Goal: Transaction & Acquisition: Purchase product/service

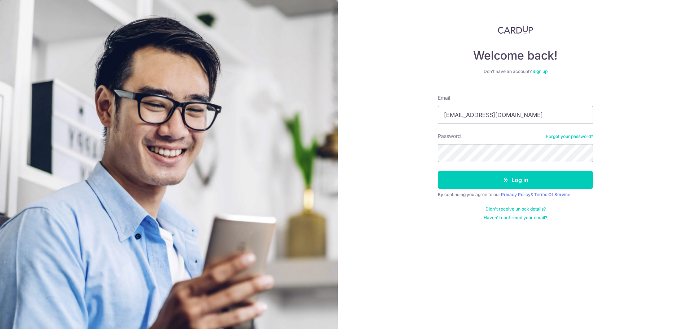
type input "leejiaying.jy@gmail.com"
click at [438, 171] on button "Log in" at bounding box center [515, 180] width 155 height 18
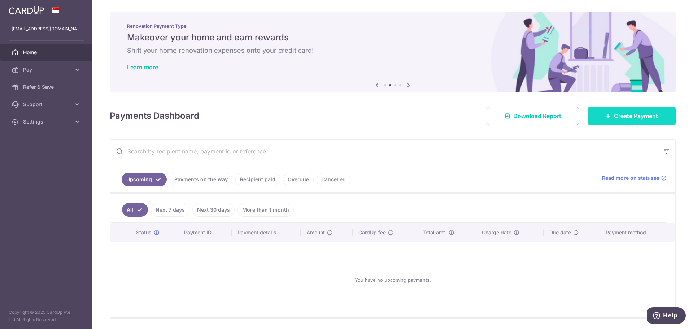
click at [601, 112] on link "Create Payment" at bounding box center [632, 116] width 88 height 18
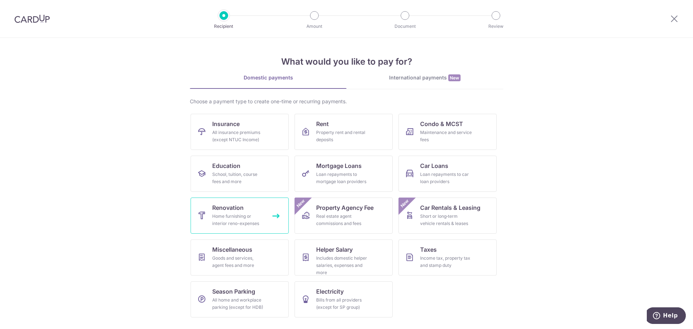
click at [251, 211] on link "Renovation Home furnishing or interior reno-expenses" at bounding box center [240, 216] width 98 height 36
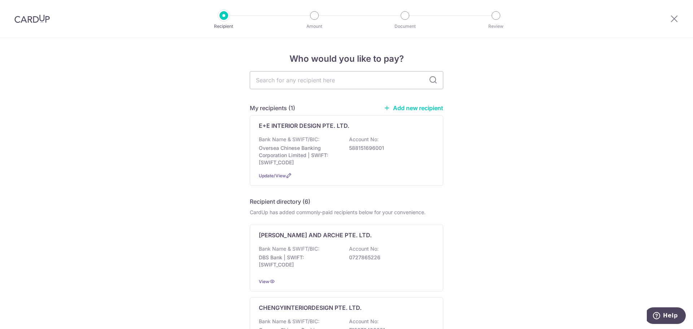
click at [325, 154] on p "Oversea Chinese Banking Corporation Limited | SWIFT: OCBCSGSGXXX" at bounding box center [299, 155] width 81 height 22
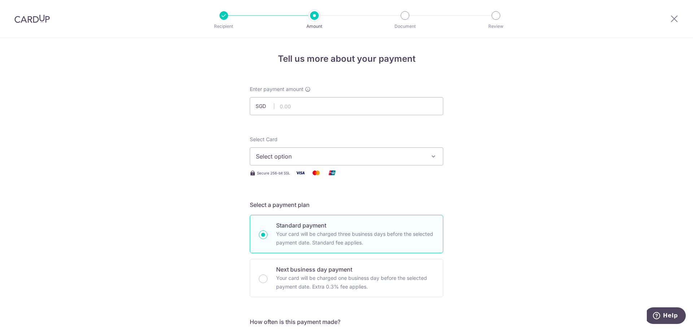
click at [320, 155] on span "Select option" at bounding box center [340, 156] width 168 height 9
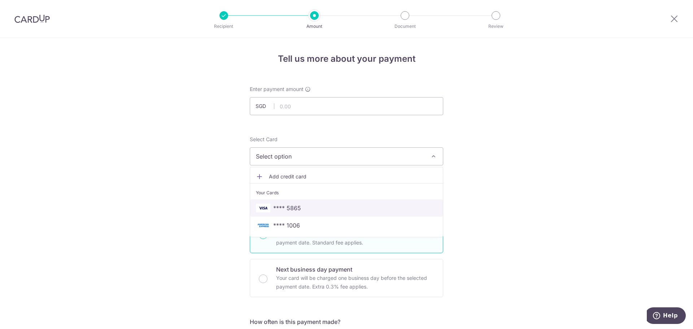
click at [303, 209] on span "**** 5865" at bounding box center [346, 208] width 181 height 9
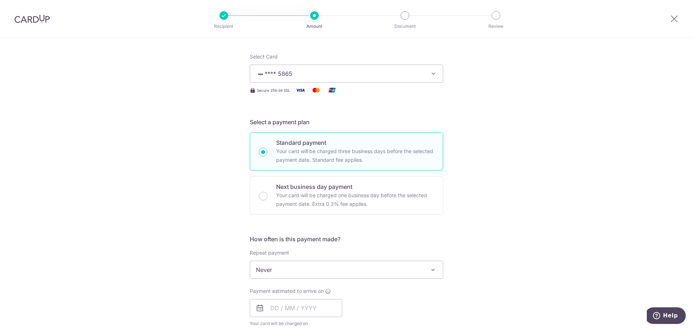
scroll to position [108, 0]
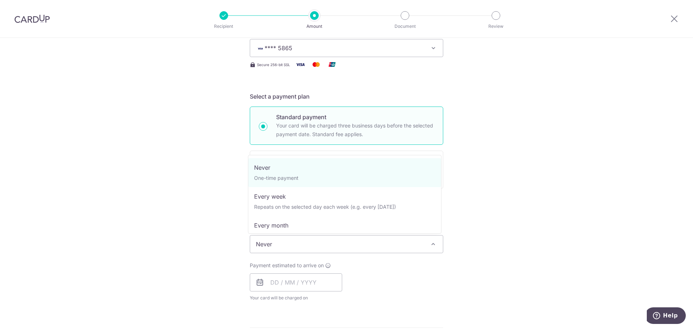
click at [304, 244] on span "Never" at bounding box center [346, 243] width 193 height 17
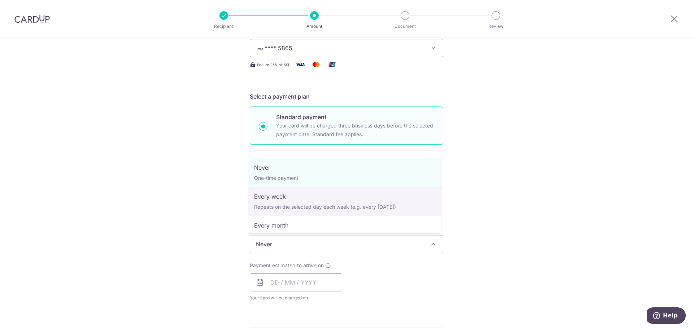
scroll to position [36, 0]
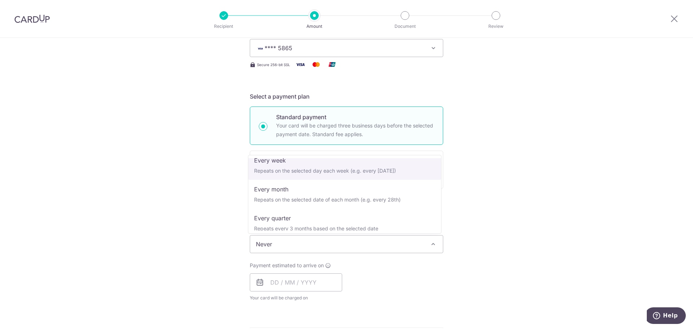
select select "2"
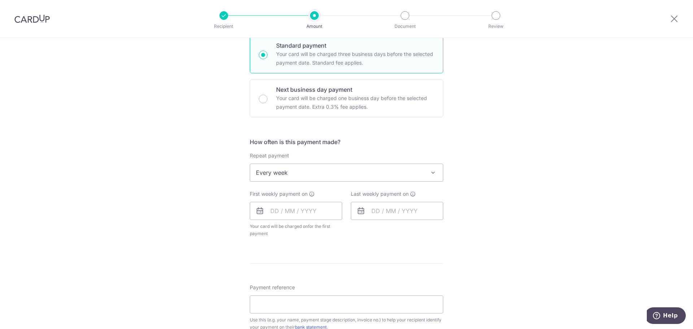
scroll to position [181, 0]
click at [294, 212] on input "text" at bounding box center [296, 210] width 92 height 18
drag, startPoint x: 335, startPoint y: 291, endPoint x: 372, endPoint y: 215, distance: 85.0
click at [335, 291] on link "19" at bounding box center [337, 291] width 12 height 12
type input "19/09/2025"
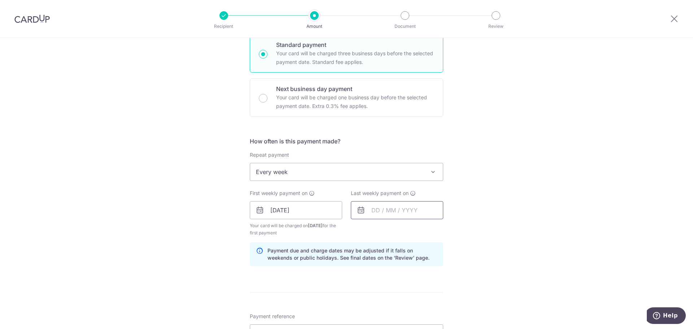
click at [371, 209] on input "text" at bounding box center [397, 210] width 92 height 18
click at [434, 303] on link "26" at bounding box center [438, 305] width 12 height 12
type input "26/09/2025"
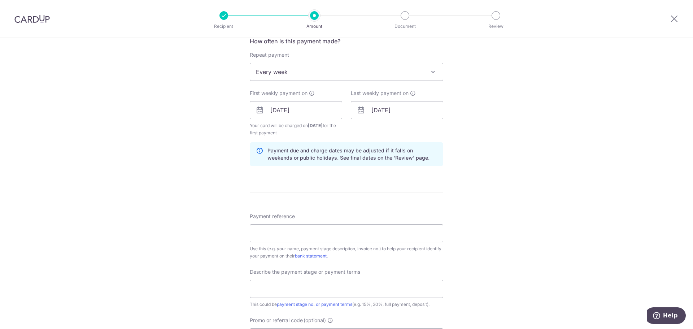
scroll to position [289, 0]
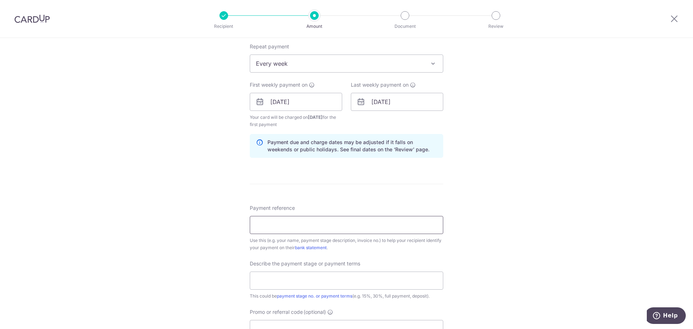
click at [272, 226] on input "Payment reference" at bounding box center [347, 225] width 194 height 18
type input "R"
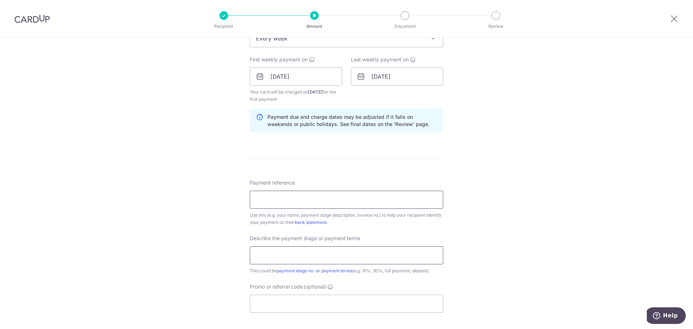
scroll to position [361, 0]
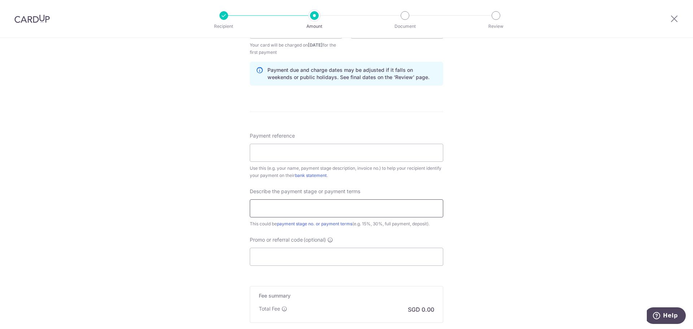
click at [283, 209] on input "text" at bounding box center [347, 208] width 194 height 18
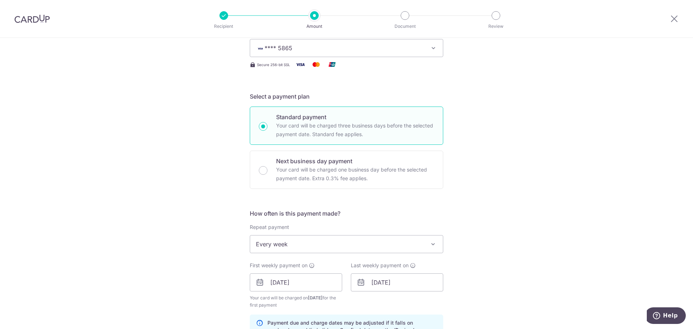
scroll to position [0, 0]
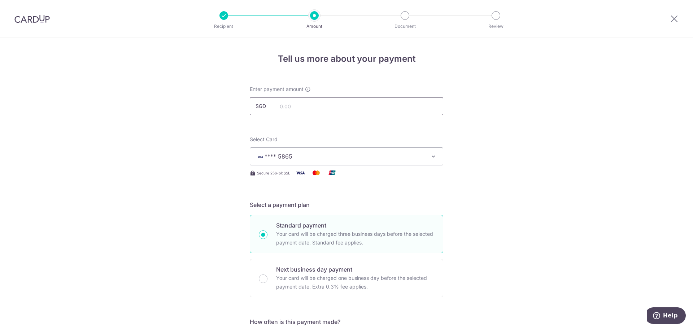
type input "Remaining Payment"
click at [327, 101] on input "text" at bounding box center [347, 106] width 194 height 18
click at [307, 109] on input "119.00" at bounding box center [347, 106] width 194 height 18
type input "1"
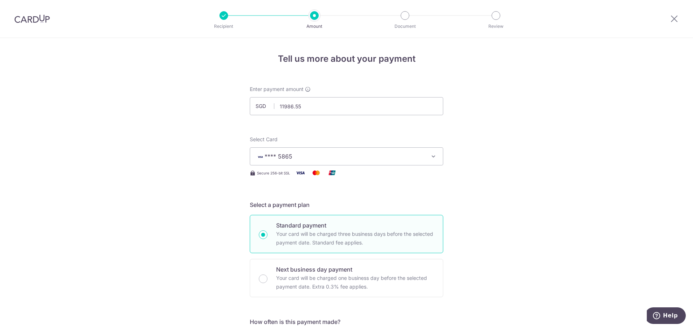
type input "11,986.55"
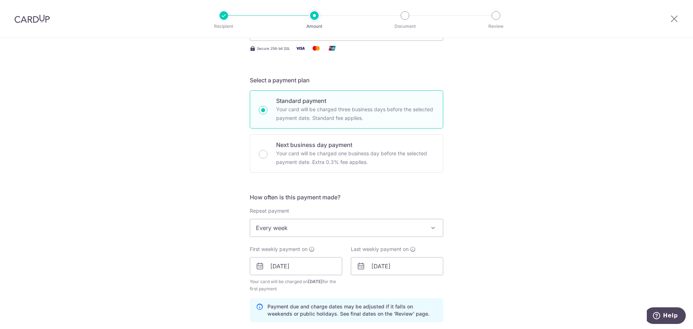
scroll to position [289, 0]
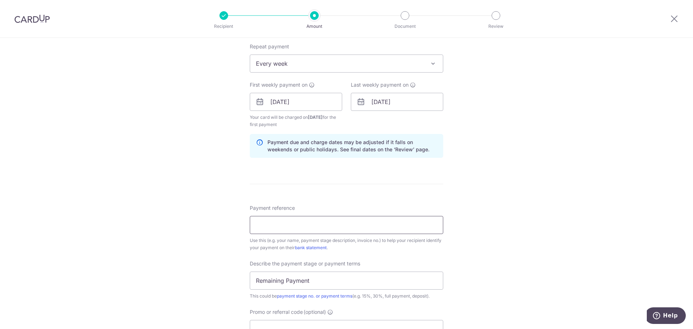
click at [319, 216] on input "Payment reference" at bounding box center [347, 225] width 194 height 18
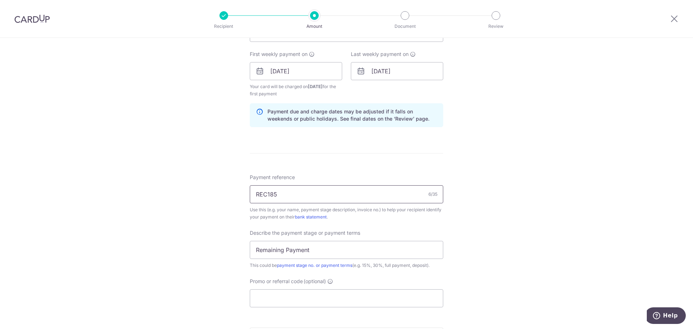
scroll to position [375, 0]
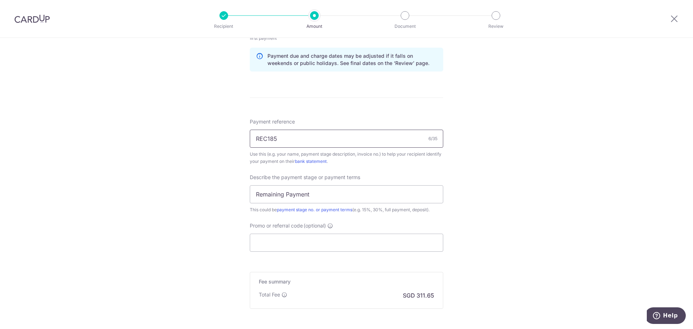
click at [274, 140] on input "REC185" at bounding box center [347, 139] width 194 height 18
type input "REC185"
drag, startPoint x: 275, startPoint y: 247, endPoint x: 274, endPoint y: 207, distance: 39.7
click at [274, 246] on input "Promo or referral code (optional)" at bounding box center [347, 243] width 194 height 18
paste input "REC185"
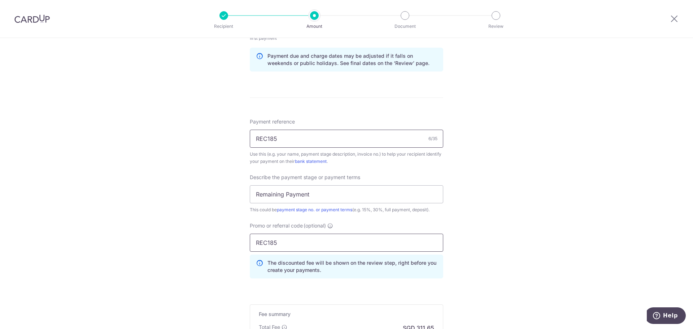
type input "REC185"
click at [268, 146] on input "REC185" at bounding box center [347, 139] width 194 height 18
paste input "EEID20250418 CL2153"
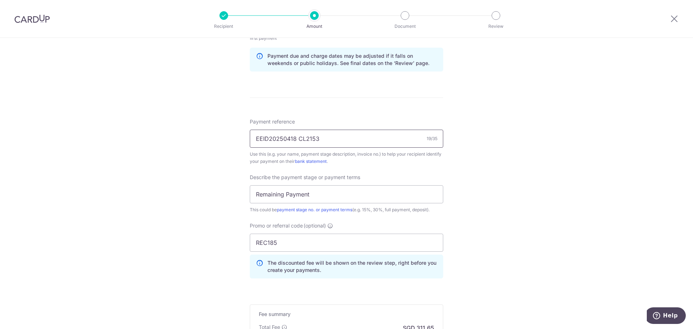
click at [257, 137] on input "EEID20250418 CL2153" at bounding box center [347, 139] width 194 height 18
click at [255, 137] on input "EEID20250418 CL2153" at bounding box center [347, 139] width 194 height 18
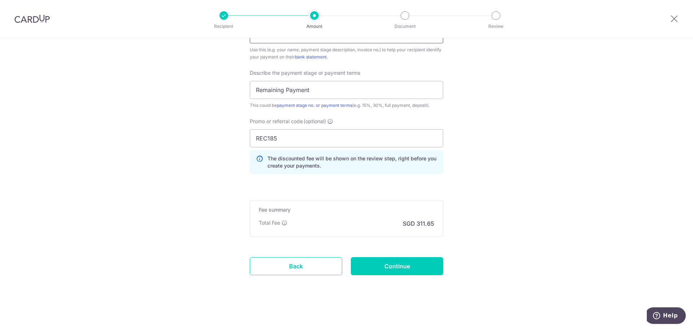
scroll to position [480, 0]
type input "EEID20250418 CL2153"
click at [381, 266] on input "Continue" at bounding box center [397, 266] width 92 height 18
type input "Create Schedule"
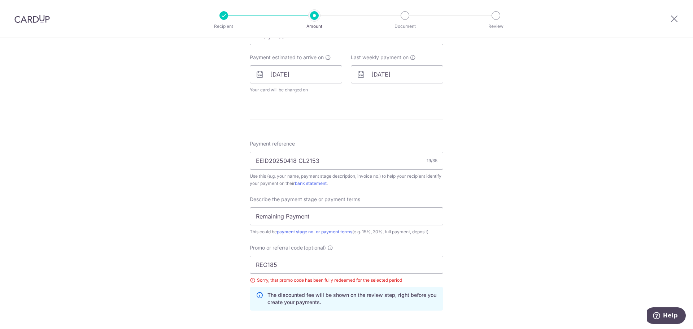
scroll to position [200, 0]
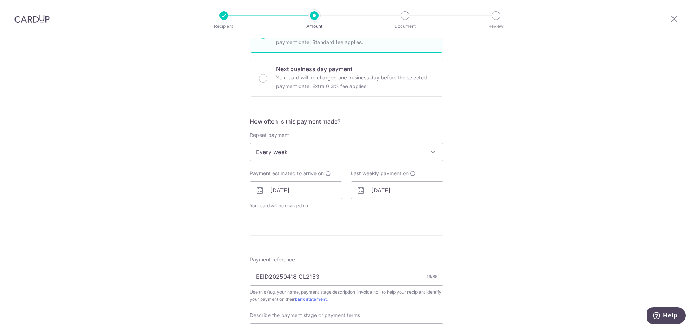
click at [303, 156] on span "Every week" at bounding box center [346, 151] width 193 height 17
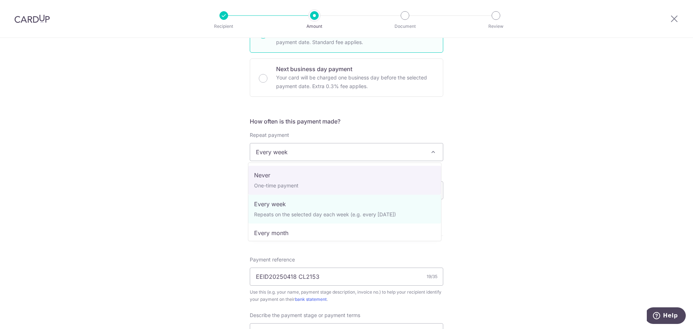
select select "1"
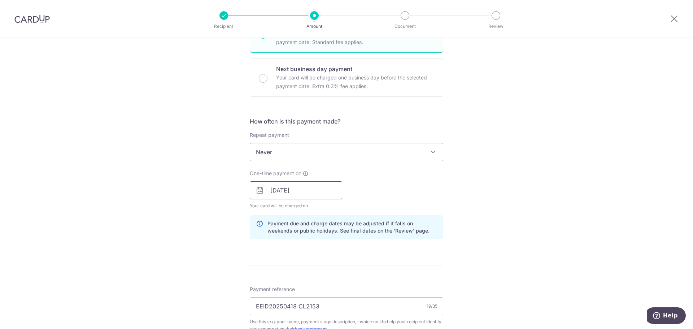
click at [286, 186] on input "[DATE]" at bounding box center [296, 190] width 92 height 18
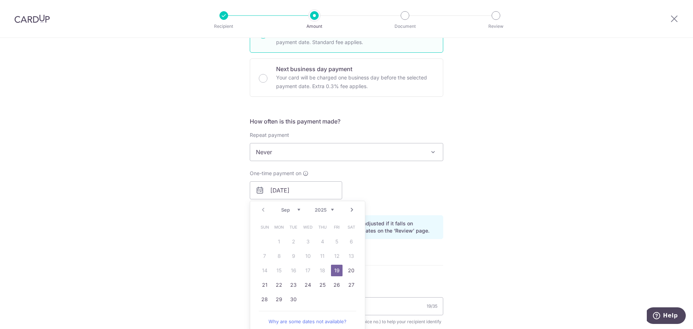
click at [339, 270] on link "19" at bounding box center [337, 271] width 12 height 12
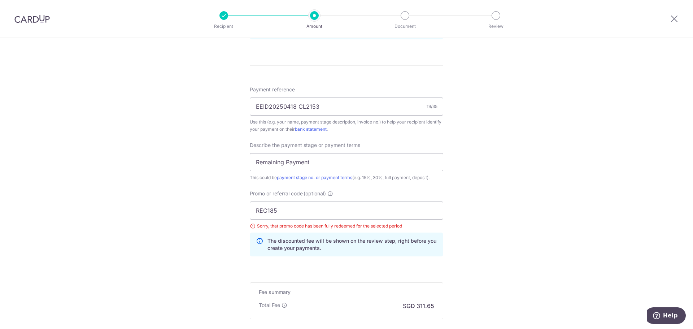
scroll to position [417, 0]
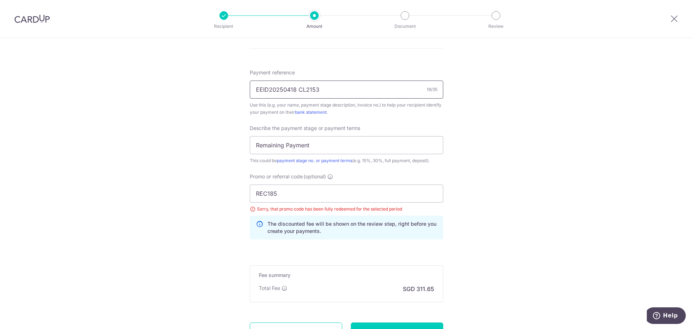
click at [301, 90] on input "EEID20250418 CL2153" at bounding box center [347, 90] width 194 height 18
click at [285, 151] on input "Remaining Payment" at bounding box center [347, 145] width 194 height 18
click at [281, 150] on input "Remaining Payment" at bounding box center [347, 145] width 194 height 18
drag, startPoint x: 285, startPoint y: 148, endPoint x: 315, endPoint y: 149, distance: 30.7
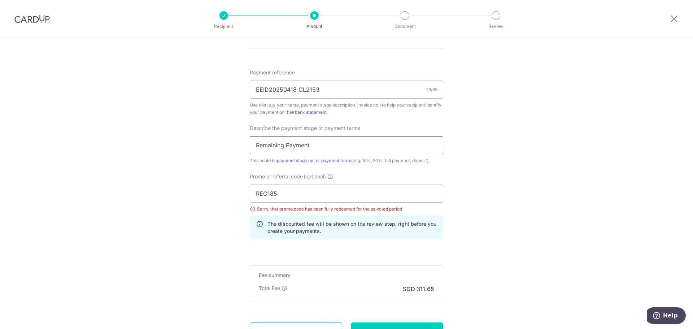
click at [315, 149] on input "Remaining Payment" at bounding box center [347, 145] width 194 height 18
drag, startPoint x: 319, startPoint y: 149, endPoint x: 322, endPoint y: 148, distance: 3.6
click at [319, 149] on input "Remaining Payment" at bounding box center [347, 145] width 194 height 18
click at [333, 134] on div "Describe the payment stage or payment terms Remaining Payment This could be pay…" at bounding box center [347, 145] width 194 height 40
click at [337, 144] on input "Remaining Payment" at bounding box center [347, 145] width 194 height 18
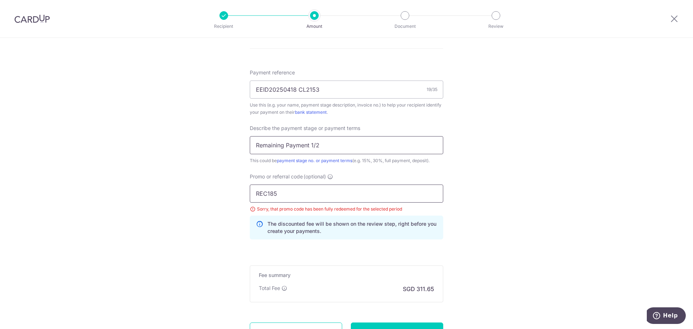
type input "Remaining Payment 1/2"
click at [273, 195] on input "REC185" at bounding box center [347, 194] width 194 height 18
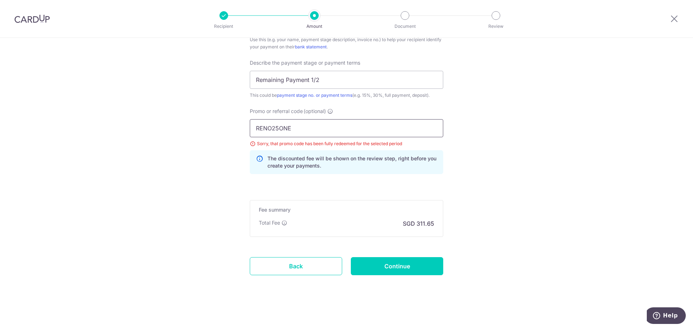
scroll to position [483, 0]
type input "RENO25ONE"
drag, startPoint x: 404, startPoint y: 259, endPoint x: 404, endPoint y: 264, distance: 5.1
click at [404, 259] on input "Continue" at bounding box center [397, 266] width 92 height 18
type input "Update Schedule"
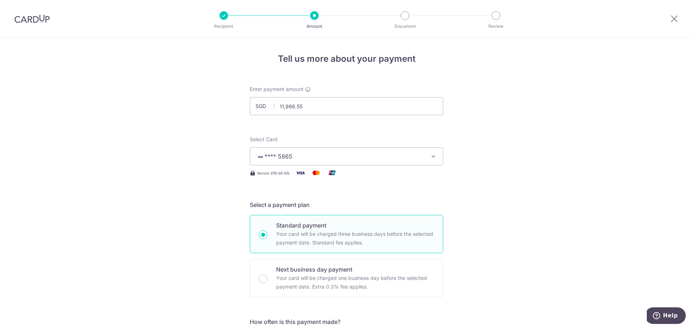
scroll to position [483, 0]
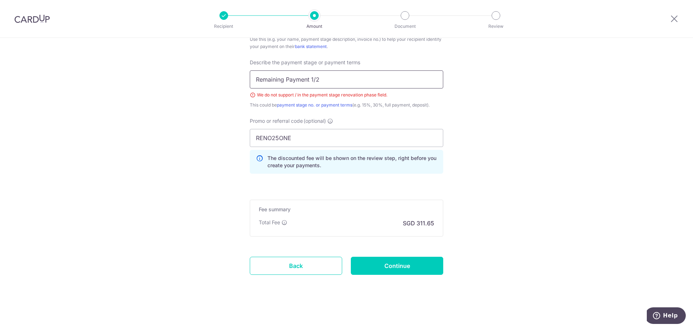
drag, startPoint x: 317, startPoint y: 80, endPoint x: 335, endPoint y: 84, distance: 18.1
click at [318, 80] on input "Remaining Payment 1/2" at bounding box center [347, 79] width 194 height 18
type input "Remaining Payment 1"
click at [405, 260] on input "Continue" at bounding box center [397, 266] width 92 height 18
type input "Update Schedule"
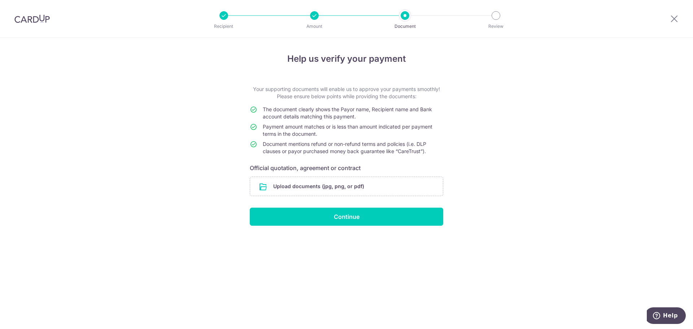
click at [350, 176] on form "Your supporting documents will enable us to approve your payments smoothly! Ple…" at bounding box center [347, 156] width 194 height 140
click at [333, 186] on input "file" at bounding box center [346, 186] width 193 height 19
click at [303, 185] on input "file" at bounding box center [346, 186] width 193 height 19
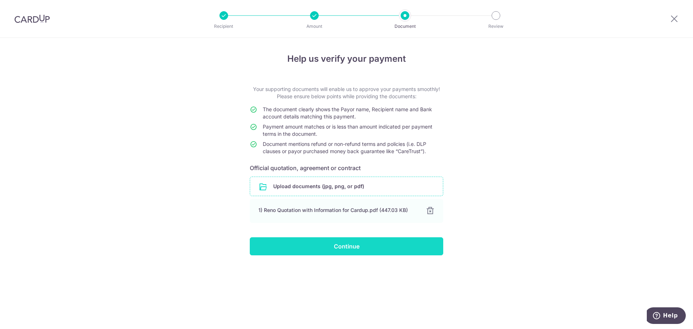
click at [324, 245] on input "Continue" at bounding box center [347, 246] width 194 height 18
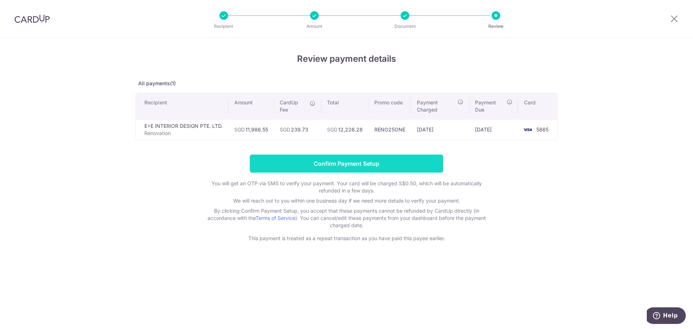
click at [364, 164] on input "Confirm Payment Setup" at bounding box center [347, 164] width 194 height 18
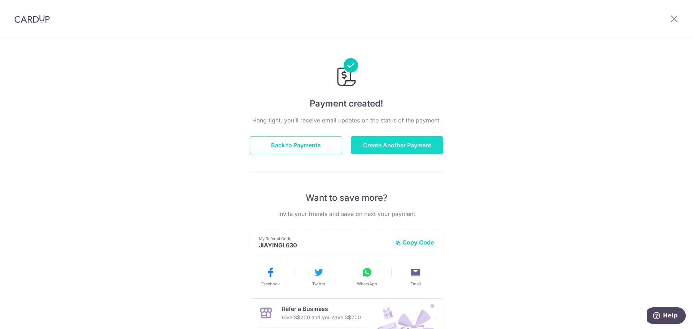
click at [370, 142] on button "Create Another Payment" at bounding box center [397, 145] width 92 height 18
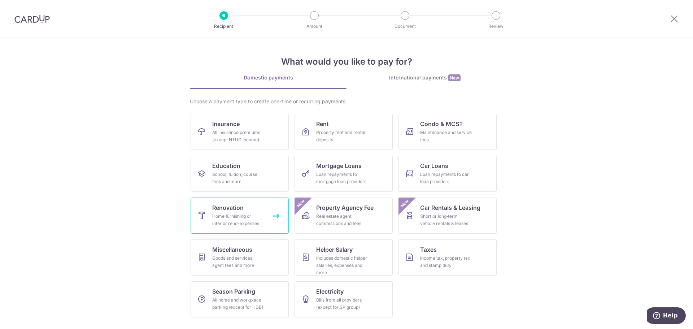
click at [243, 213] on div "Home furnishing or interior reno-expenses" at bounding box center [238, 220] width 52 height 14
click at [233, 211] on span "Renovation" at bounding box center [227, 207] width 31 height 9
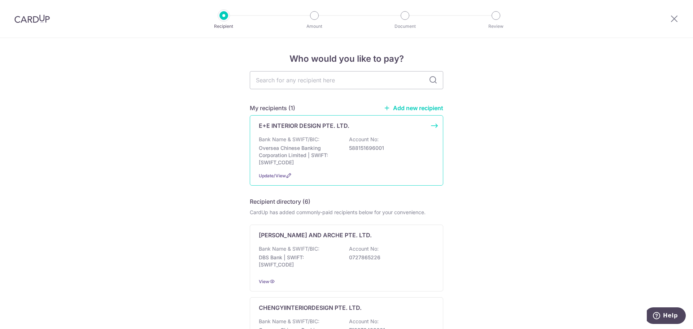
click at [405, 146] on p "588151696001" at bounding box center [389, 147] width 81 height 7
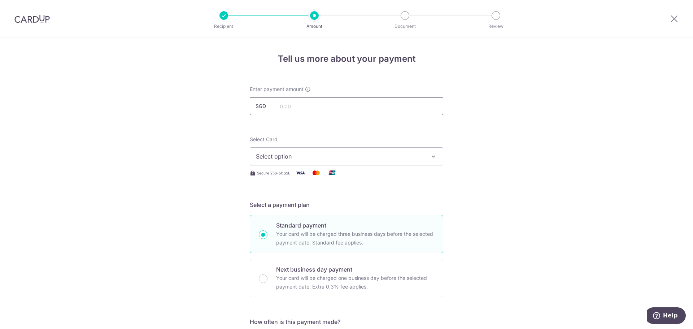
click at [334, 110] on input "text" at bounding box center [347, 106] width 194 height 18
click at [341, 103] on input "text" at bounding box center [347, 106] width 194 height 18
type input "11,986.55"
click at [338, 163] on button "Select option" at bounding box center [347, 156] width 194 height 18
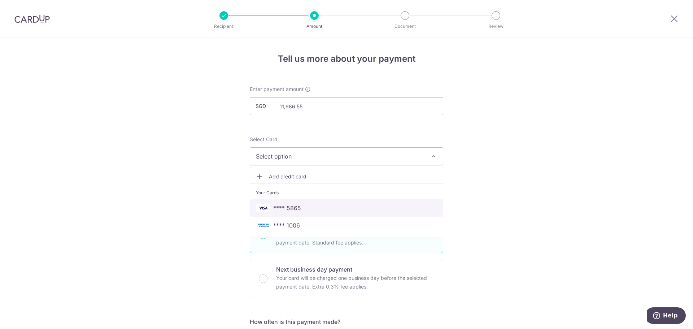
click at [290, 204] on span "**** 5865" at bounding box center [287, 208] width 28 height 9
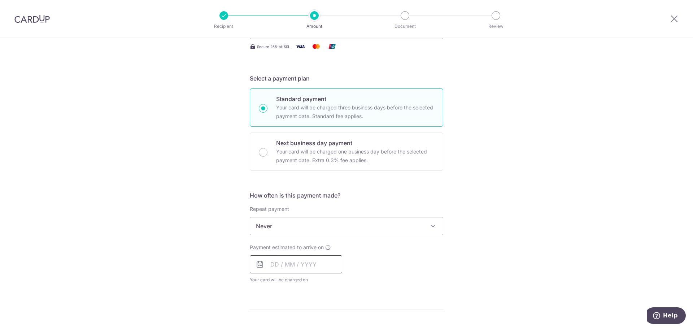
scroll to position [217, 0]
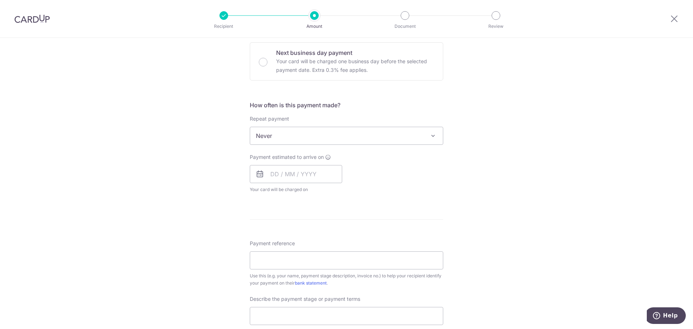
click at [299, 135] on span "Never" at bounding box center [346, 135] width 193 height 17
click at [275, 178] on input "text" at bounding box center [296, 174] width 92 height 18
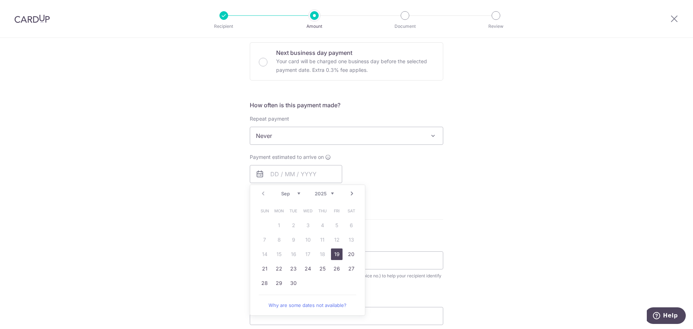
click at [335, 257] on link "19" at bounding box center [337, 254] width 12 height 12
type input "[DATE]"
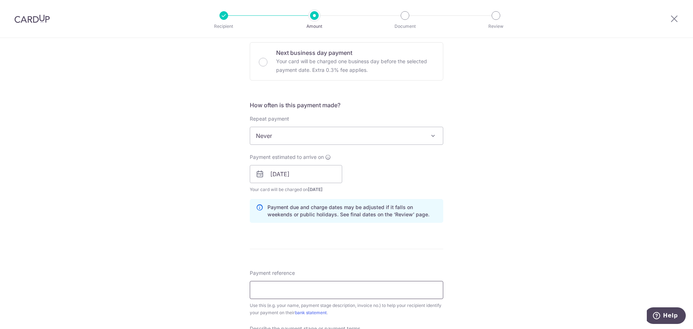
click at [282, 286] on input "Payment reference" at bounding box center [347, 290] width 194 height 18
paste input "EEID20250418 CL2153"
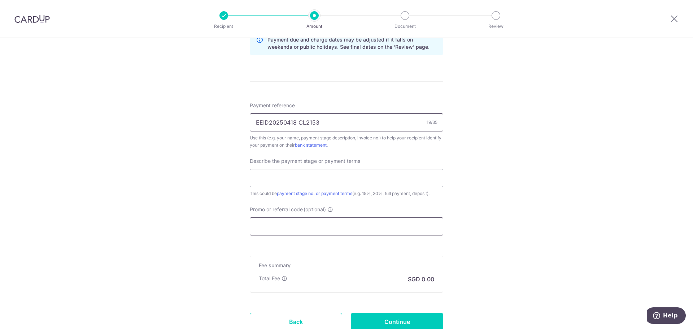
scroll to position [397, 0]
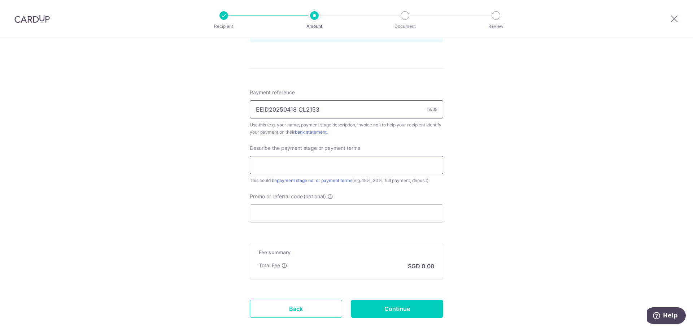
type input "EEID20250418 CL2153"
click at [291, 170] on input "text" at bounding box center [347, 165] width 194 height 18
type input "F"
type input "Remaining Payment 2"
click at [296, 210] on input "Promo or referral code (optional)" at bounding box center [347, 213] width 194 height 18
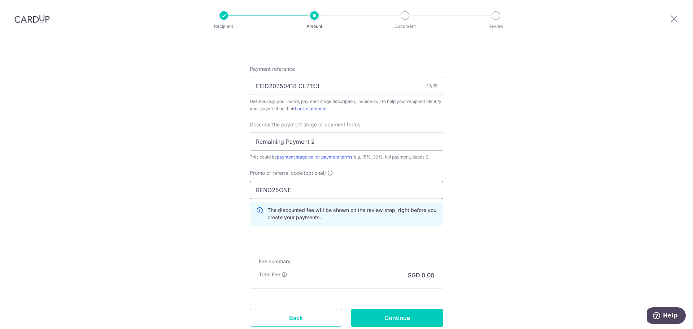
scroll to position [473, 0]
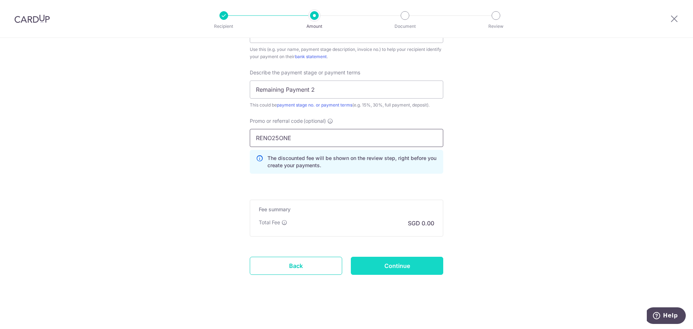
type input "RENO25ONE"
click at [364, 264] on input "Continue" at bounding box center [397, 266] width 92 height 18
type input "Create Schedule"
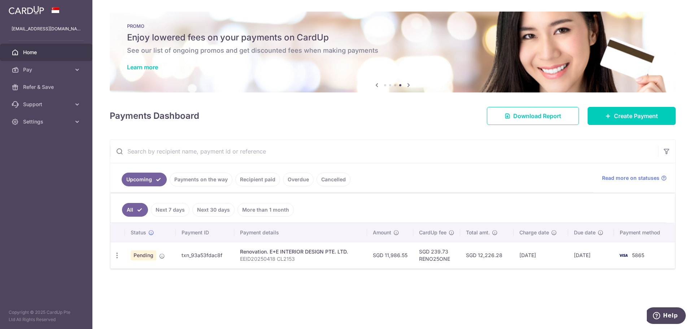
click at [109, 252] on div "× Pause Schedule Pause all future payments in this series Pause just this one p…" at bounding box center [392, 164] width 601 height 329
click at [118, 255] on icon "button" at bounding box center [117, 256] width 8 height 8
click at [139, 277] on span "Update payment" at bounding box center [155, 275] width 49 height 9
radio input "true"
type input "11,986.55"
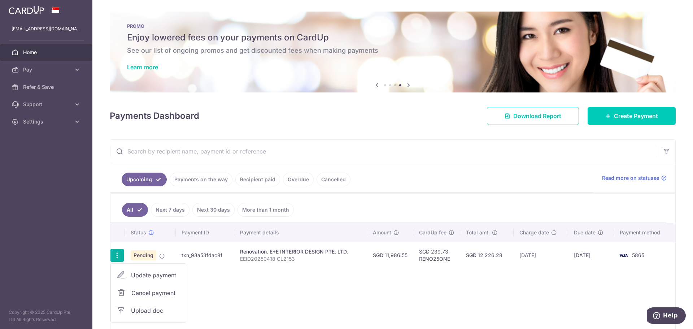
type input "[DATE]"
type input "EEID20250418 CL2153"
type input "Remaining Payment 1"
type input "RENO25ONE"
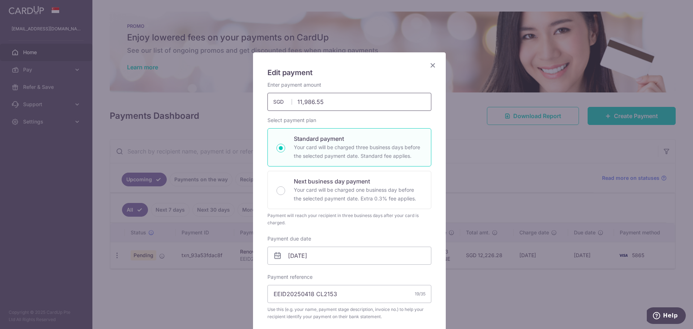
click at [309, 102] on input "11,986.55" at bounding box center [350, 102] width 164 height 18
type input "2"
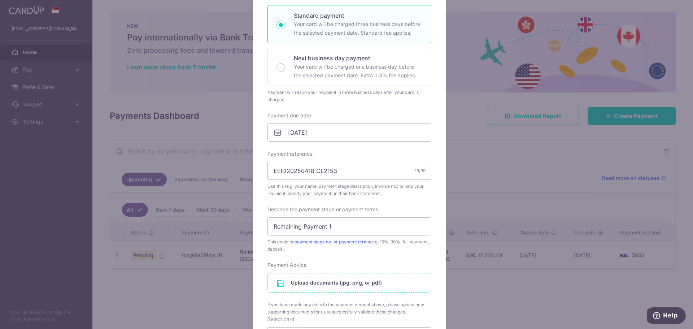
scroll to position [217, 0]
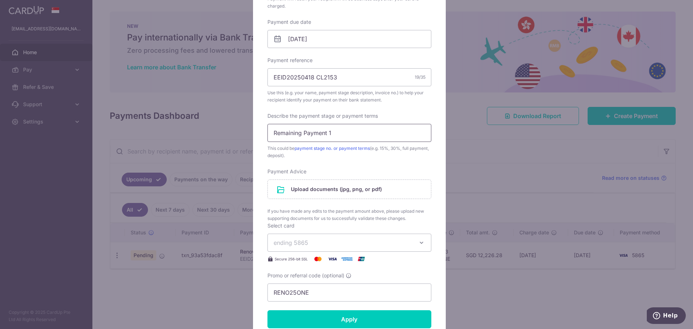
type input "23,973.10"
click at [341, 134] on input "Remaining Payment 1" at bounding box center [350, 133] width 164 height 18
type input "Remaining Payment"
click at [347, 190] on input "file" at bounding box center [349, 189] width 163 height 19
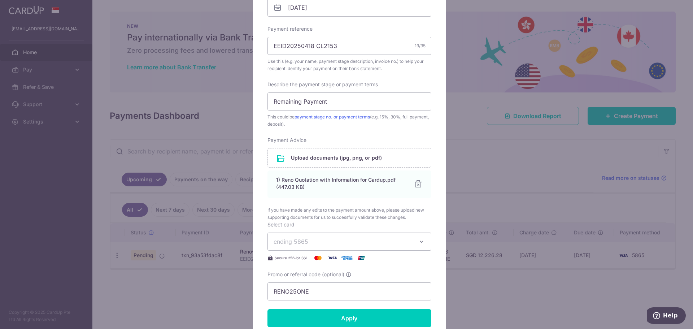
scroll to position [252, 0]
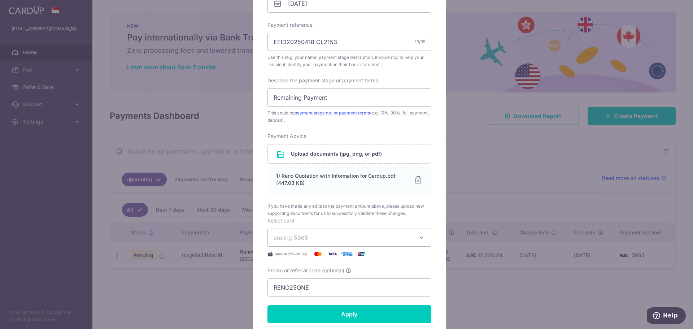
click at [343, 243] on button "ending 5865" at bounding box center [350, 238] width 164 height 18
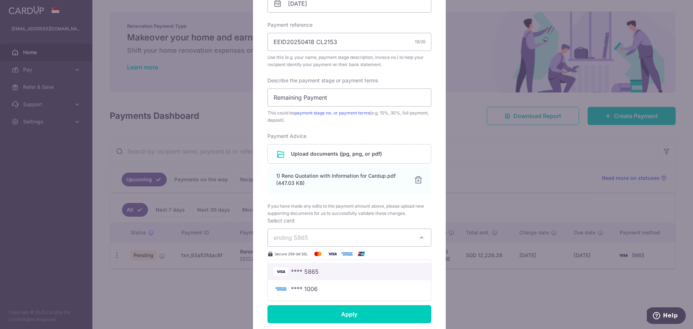
drag, startPoint x: 333, startPoint y: 269, endPoint x: 339, endPoint y: 285, distance: 17.2
click at [333, 269] on span "**** 5865" at bounding box center [350, 271] width 152 height 9
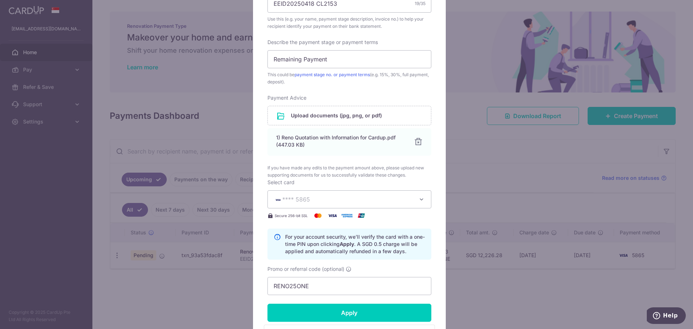
scroll to position [397, 0]
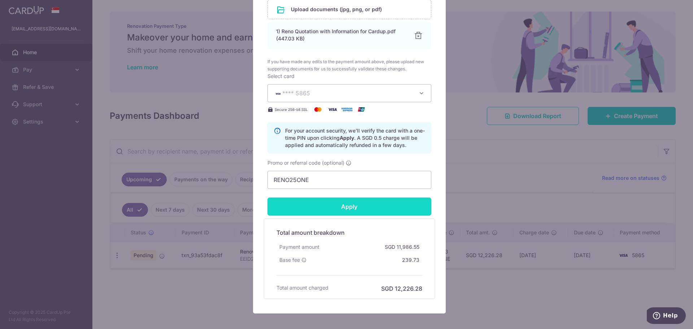
click at [355, 212] on input "Apply" at bounding box center [350, 207] width 164 height 18
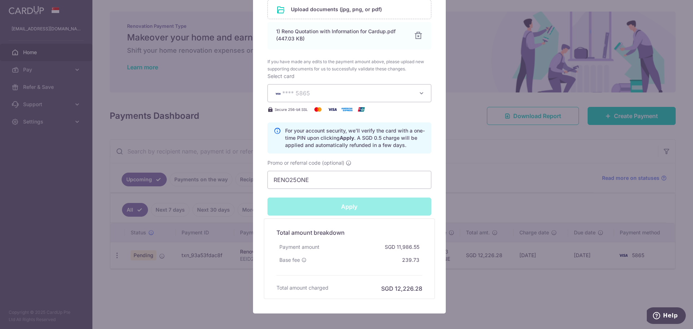
type input "Successfully Applied"
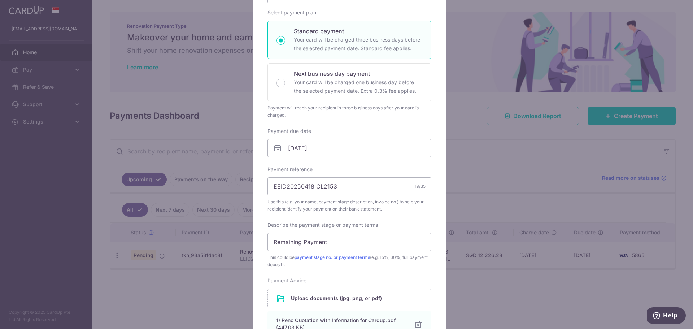
scroll to position [0, 0]
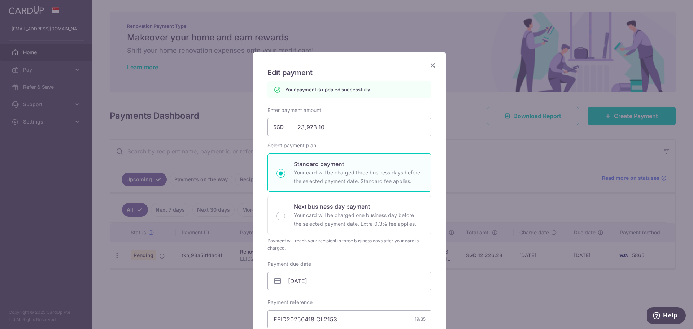
click at [429, 64] on icon "Close" at bounding box center [433, 65] width 9 height 9
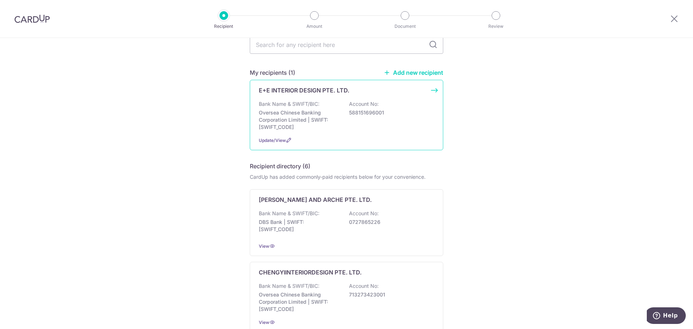
scroll to position [72, 0]
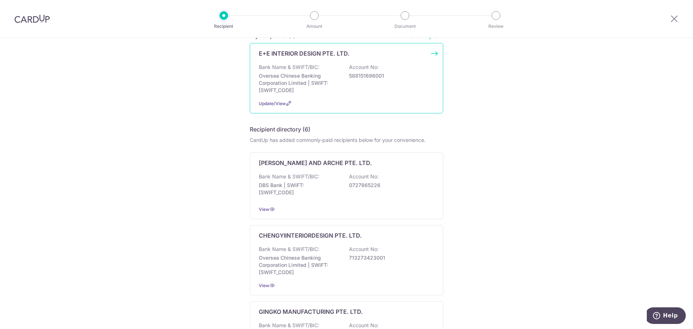
click at [298, 76] on p "Oversea Chinese Banking Corporation Limited | SWIFT: OCBCSGSGXXX" at bounding box center [299, 83] width 81 height 22
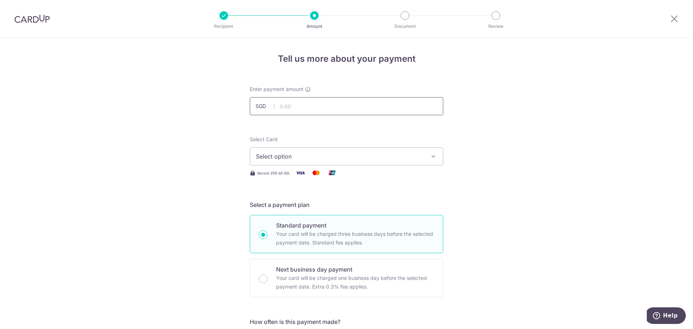
click at [285, 100] on input "text" at bounding box center [347, 106] width 194 height 18
type input "11,986.55"
click at [315, 155] on span "Select option" at bounding box center [340, 156] width 168 height 9
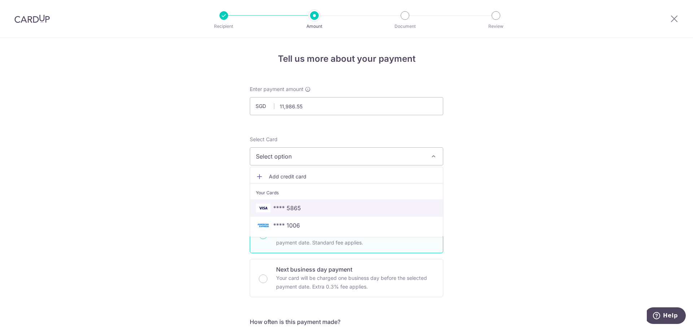
drag, startPoint x: 283, startPoint y: 207, endPoint x: 266, endPoint y: 208, distance: 17.0
click at [283, 207] on span "**** 5865" at bounding box center [287, 208] width 28 height 9
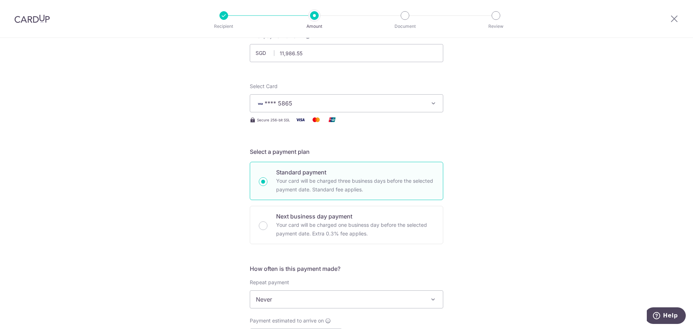
scroll to position [181, 0]
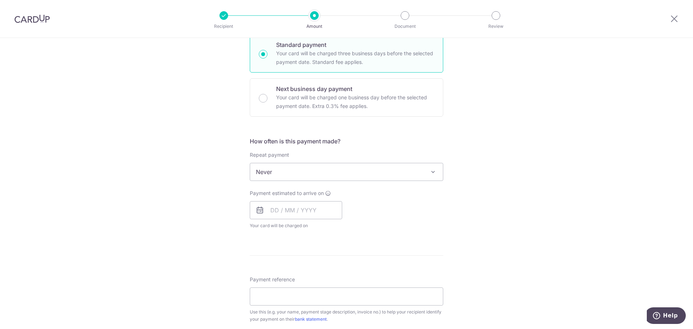
click at [273, 172] on span "Never" at bounding box center [346, 171] width 193 height 17
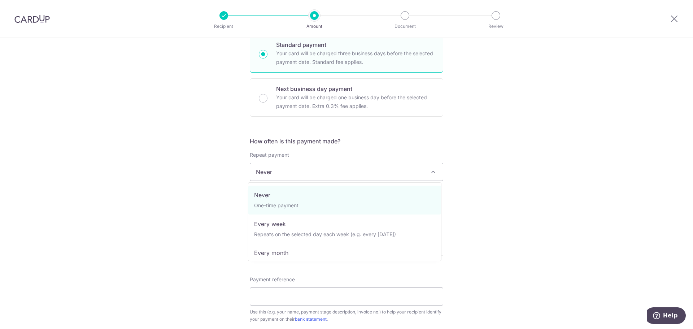
drag, startPoint x: 274, startPoint y: 202, endPoint x: 261, endPoint y: 211, distance: 15.2
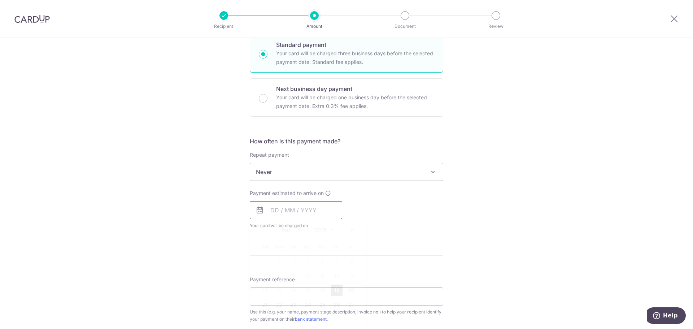
click at [282, 214] on input "text" at bounding box center [296, 210] width 92 height 18
click at [337, 289] on link "19" at bounding box center [337, 291] width 12 height 12
type input "19/09/2025"
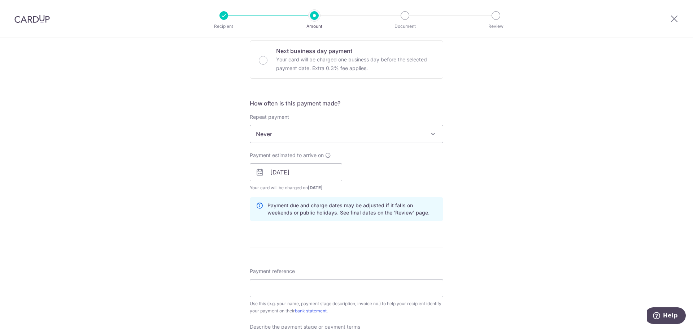
scroll to position [325, 0]
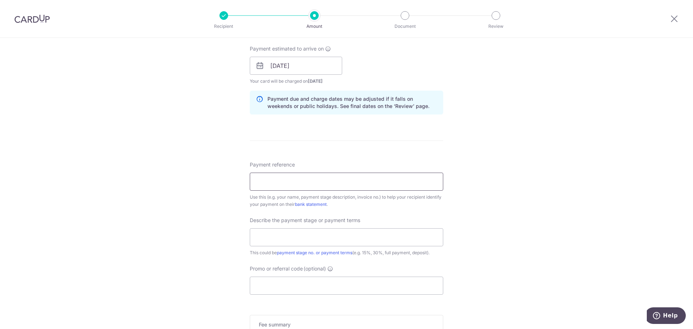
click at [298, 174] on input "Payment reference" at bounding box center [347, 182] width 194 height 18
paste input "EEID20250418 CL2153"
type input "EEID20250418 CL2153"
click at [283, 246] on input "text" at bounding box center [347, 237] width 194 height 18
type input "Remaining Payment 2"
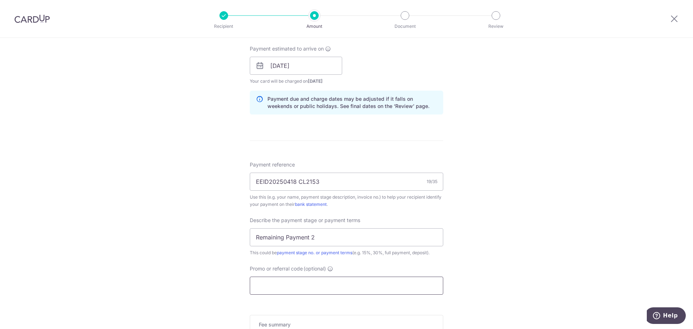
click at [283, 289] on input "Promo or referral code (optional)" at bounding box center [347, 286] width 194 height 18
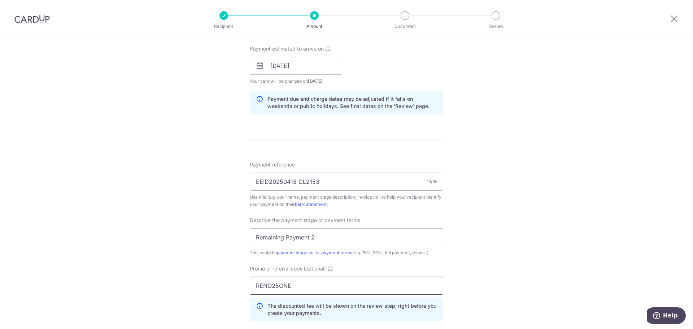
scroll to position [469, 0]
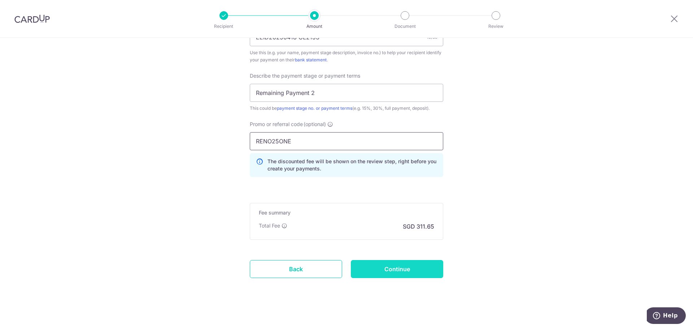
type input "RENO25ONE"
click at [390, 265] on input "Continue" at bounding box center [397, 269] width 92 height 18
type input "Create Schedule"
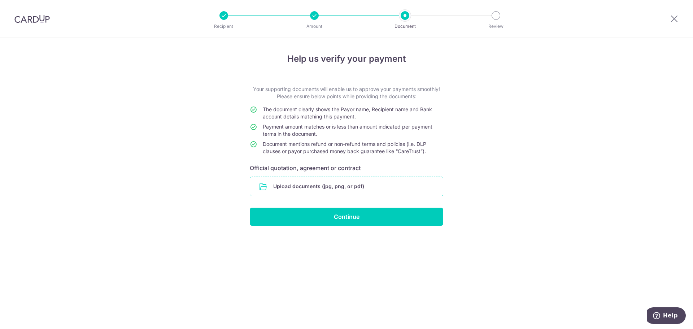
click at [330, 186] on input "file" at bounding box center [346, 186] width 193 height 19
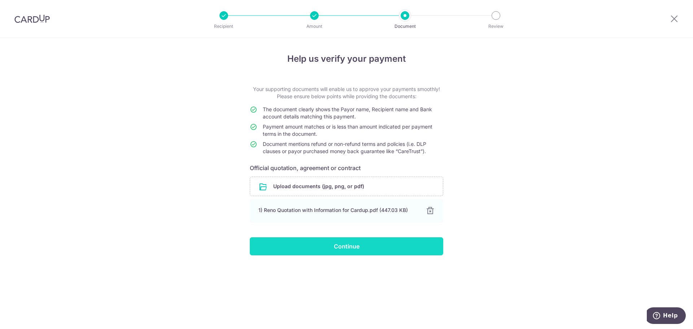
click at [364, 241] on input "Continue" at bounding box center [347, 246] width 194 height 18
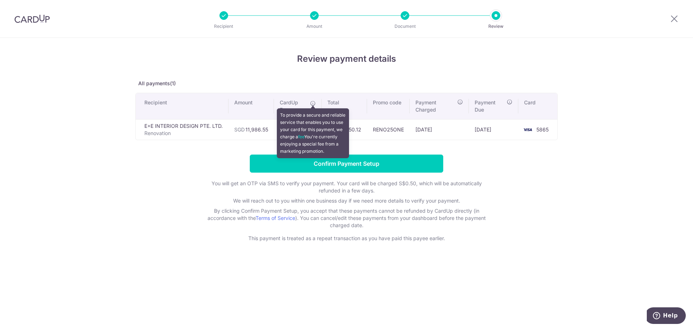
click at [314, 104] on icon at bounding box center [313, 103] width 6 height 6
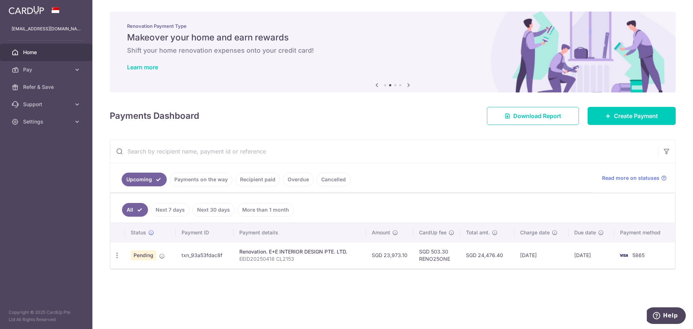
drag, startPoint x: 433, startPoint y: 250, endPoint x: 452, endPoint y: 251, distance: 19.9
click at [452, 251] on td "SGD 503.30 RENO25ONE" at bounding box center [436, 255] width 47 height 26
copy td "503.30"
